Goal: Transaction & Acquisition: Download file/media

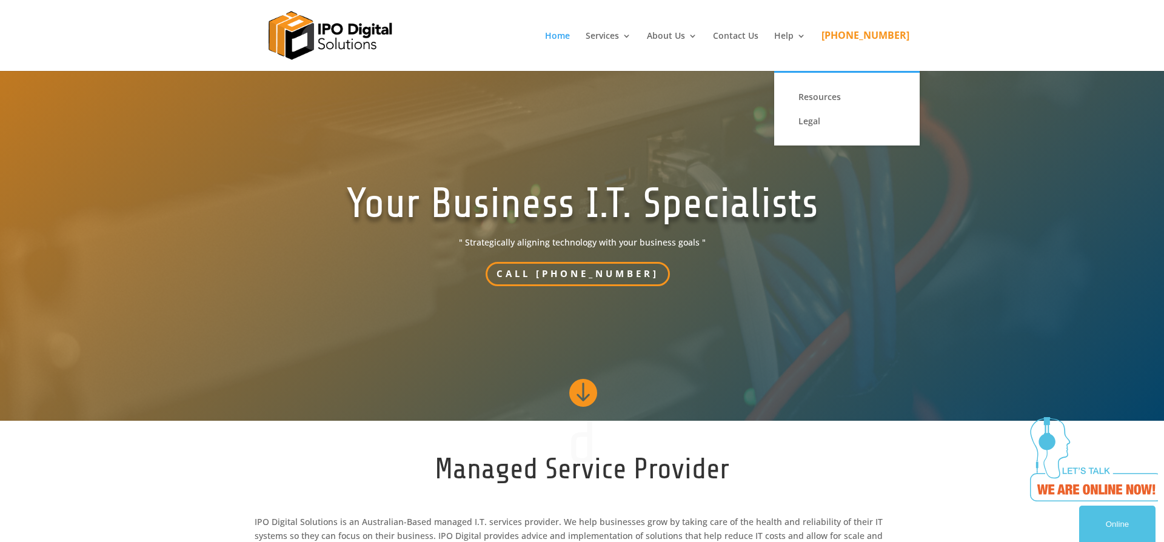
click at [833, 99] on link "Resources" at bounding box center [847, 97] width 121 height 24
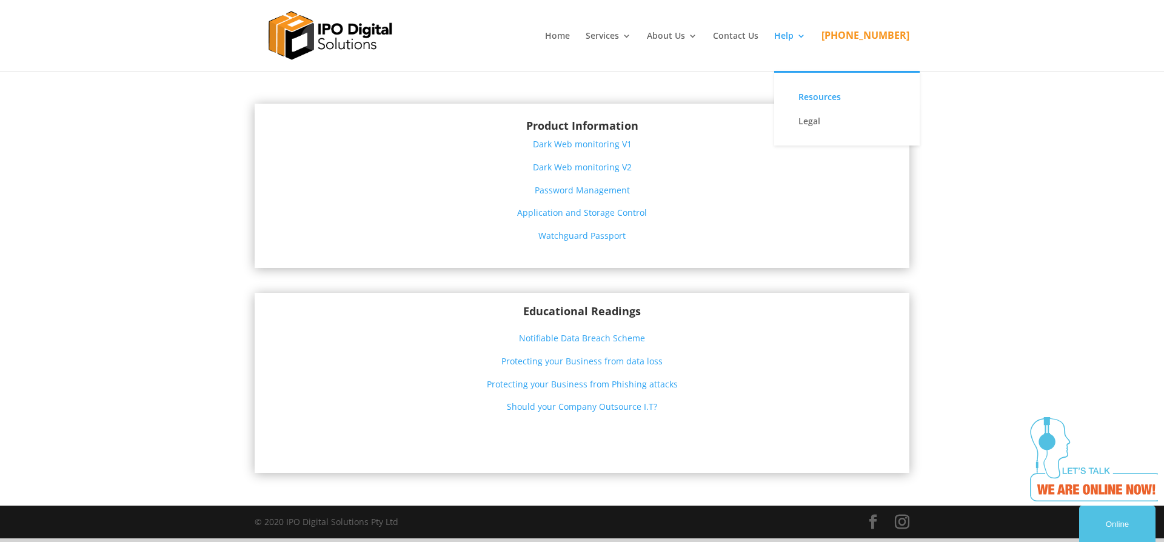
click at [827, 124] on link "Legal" at bounding box center [847, 121] width 121 height 24
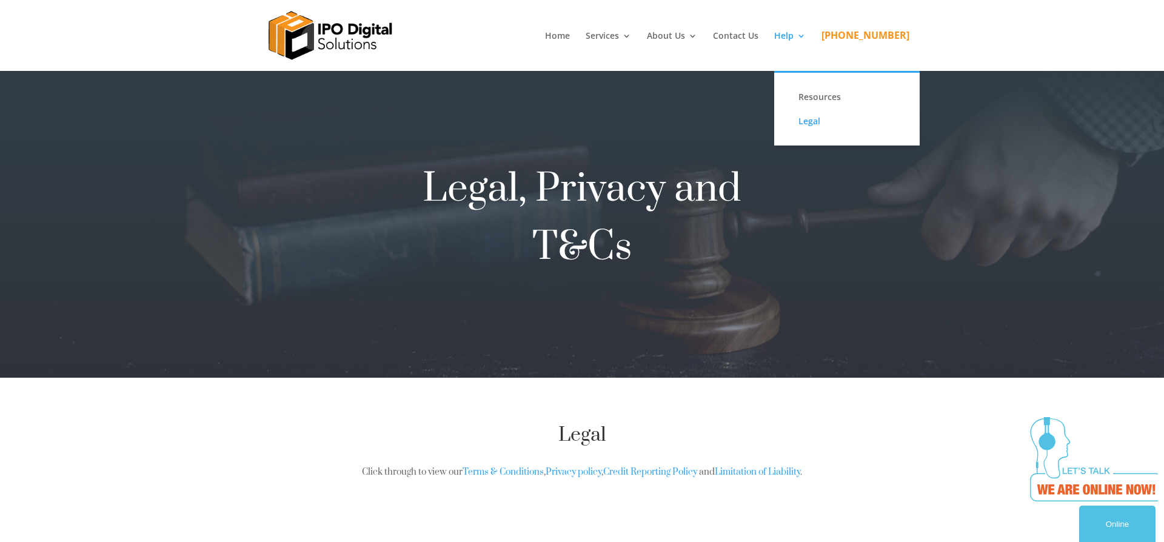
click at [838, 97] on link "Resources" at bounding box center [847, 97] width 121 height 24
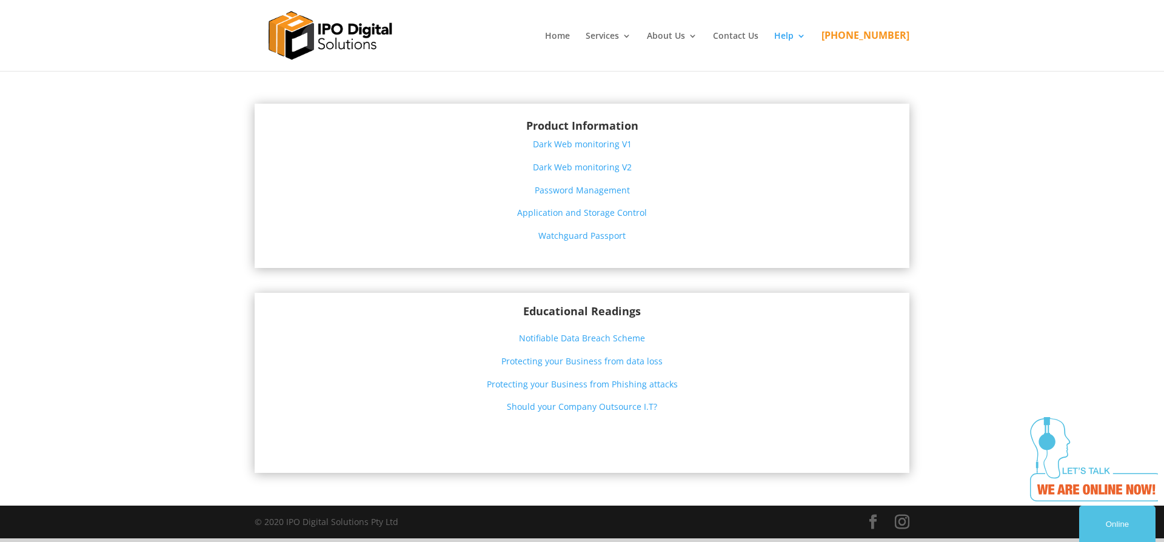
click at [599, 214] on link "Application and Storage Control" at bounding box center [582, 213] width 130 height 12
click at [623, 213] on link "Application and Storage Control" at bounding box center [582, 213] width 130 height 12
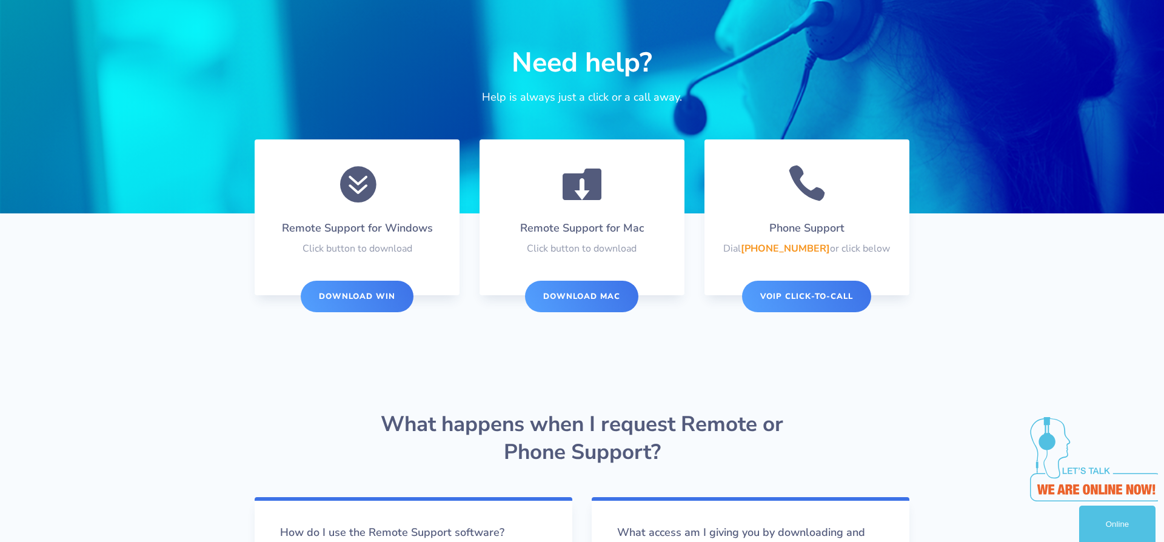
scroll to position [161, 0]
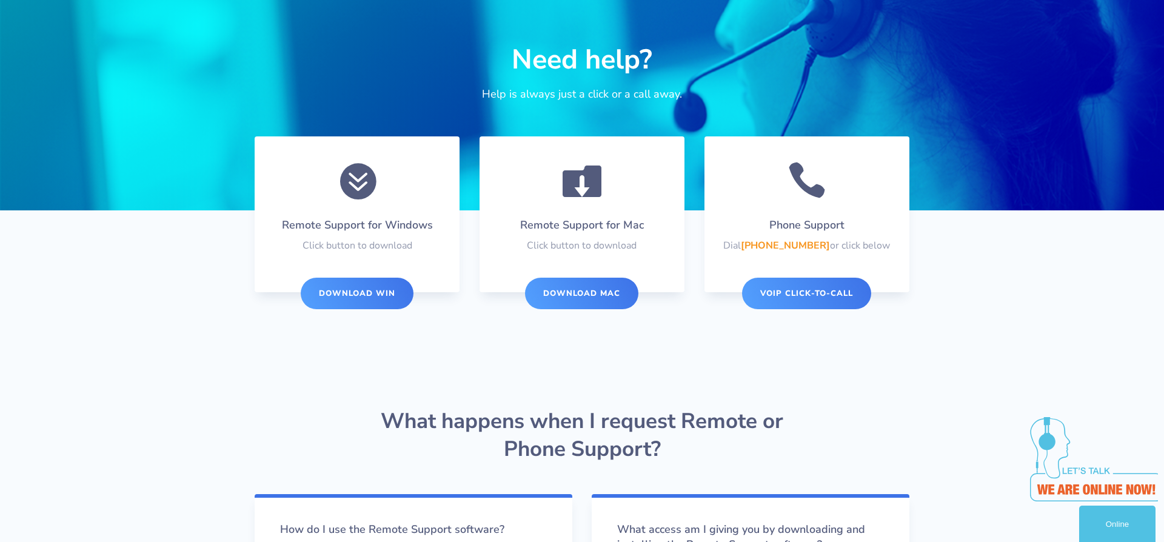
click at [361, 294] on link "DOWNLOAD WIN" at bounding box center [357, 294] width 113 height 32
click at [369, 297] on link "DOWNLOAD WIN" at bounding box center [357, 294] width 113 height 32
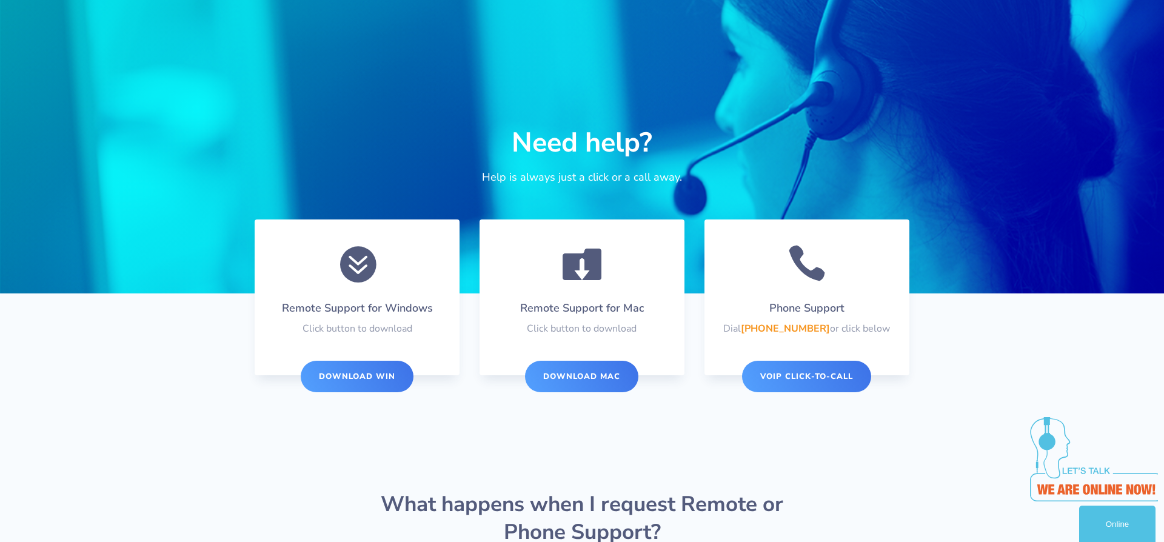
scroll to position [75, 0]
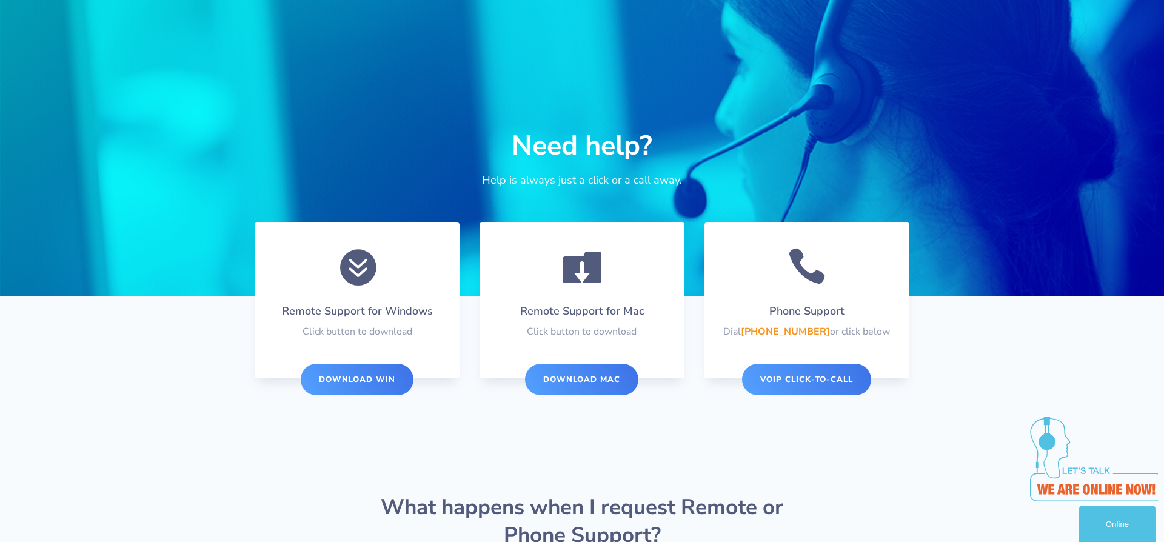
click at [382, 378] on link "DOWNLOAD WIN" at bounding box center [357, 380] width 113 height 32
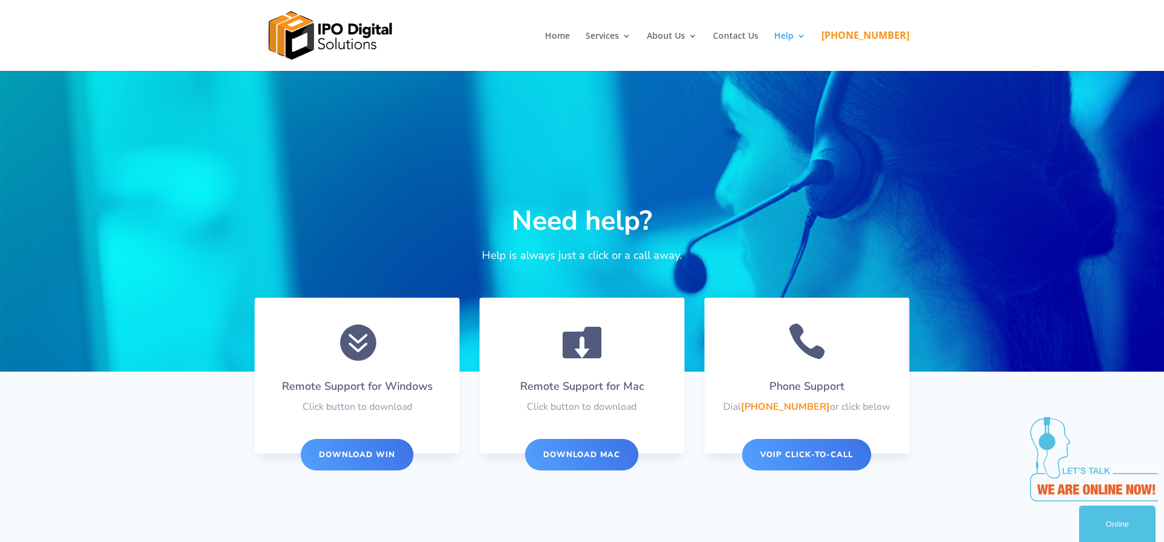
scroll to position [2, 0]
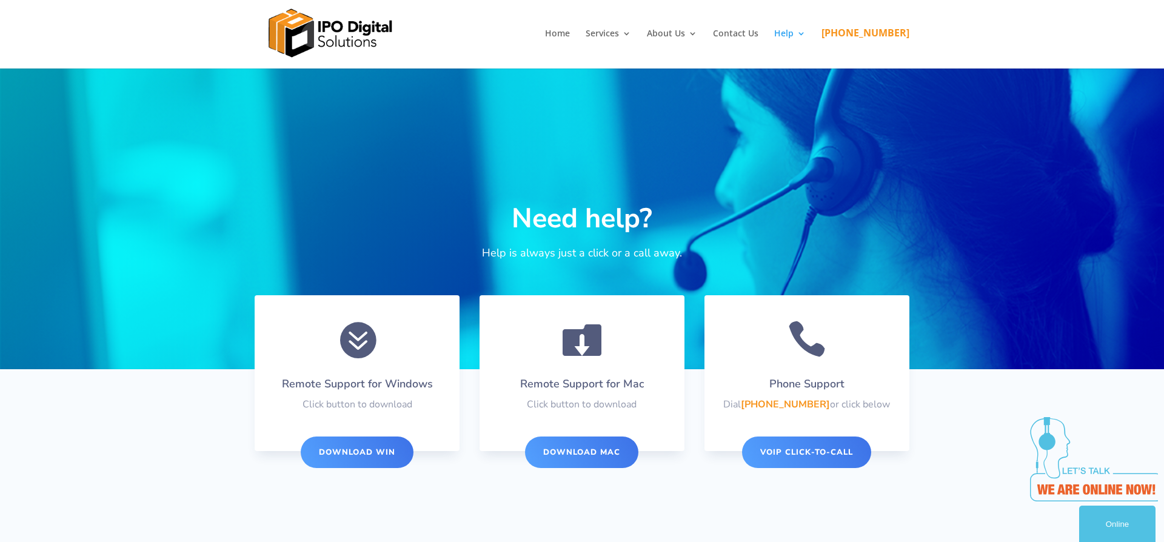
click at [384, 450] on link "DOWNLOAD WIN" at bounding box center [357, 453] width 113 height 32
